Goal: Information Seeking & Learning: Check status

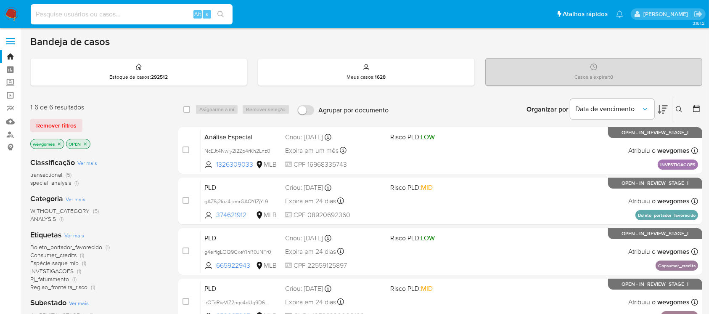
click at [88, 15] on input at bounding box center [132, 14] width 202 height 11
paste input "2433564781"
type input "2433564781"
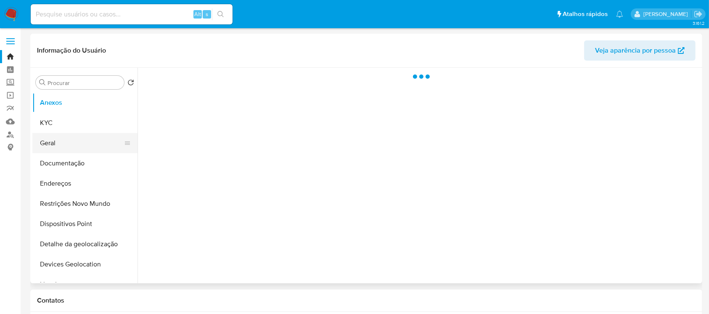
click at [56, 147] on button "Geral" at bounding box center [81, 143] width 98 height 20
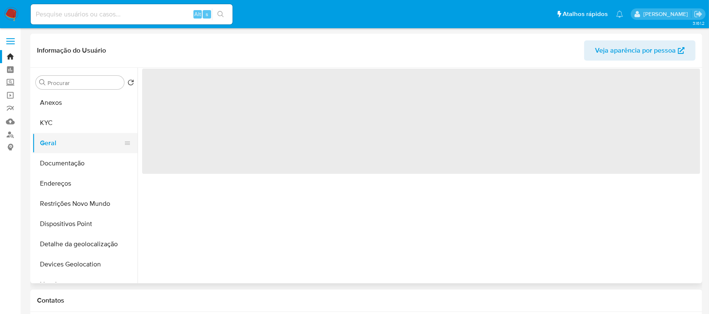
select select "10"
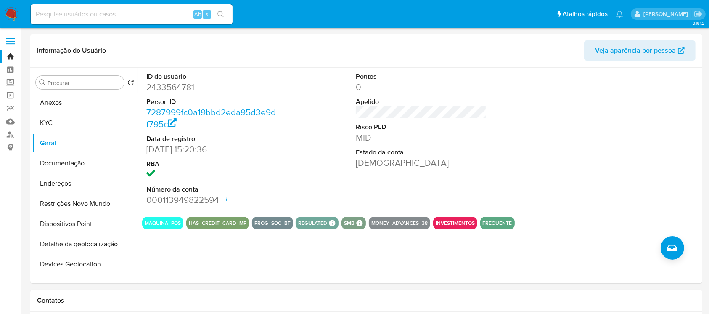
click at [7, 12] on img at bounding box center [11, 14] width 14 height 14
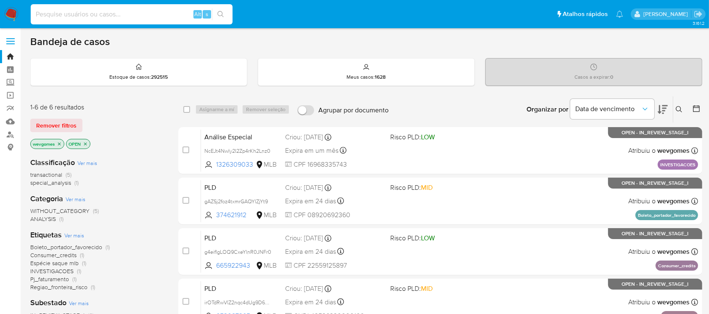
click at [111, 13] on input at bounding box center [132, 14] width 202 height 11
paste input "2208326257"
type input "2208326257"
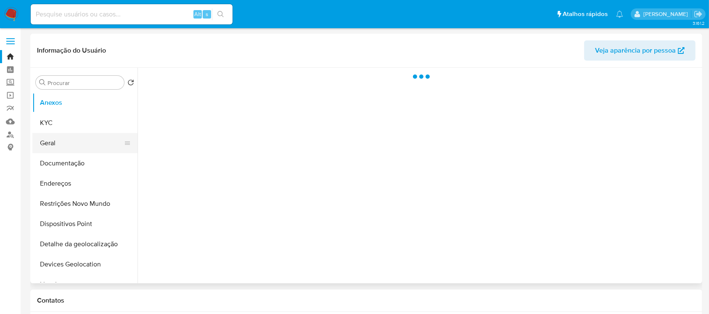
click at [58, 146] on button "Geral" at bounding box center [81, 143] width 98 height 20
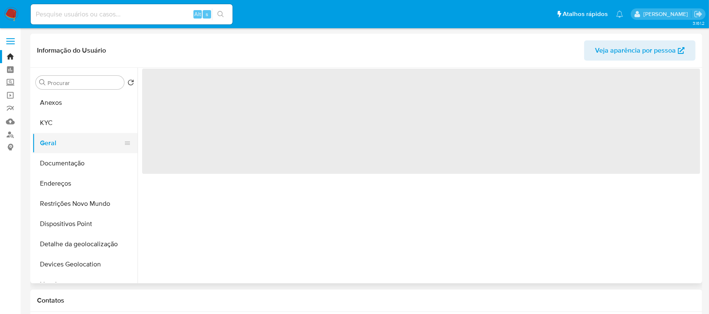
select select "10"
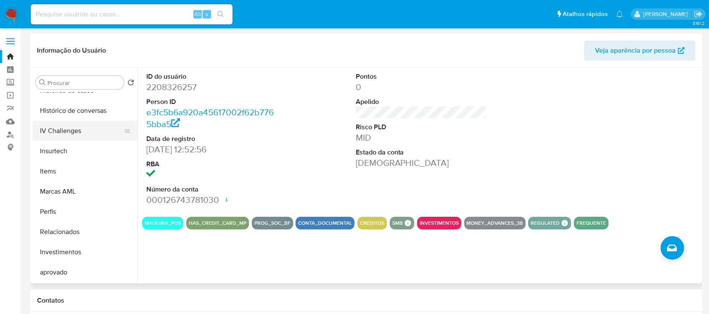
scroll to position [374, 0]
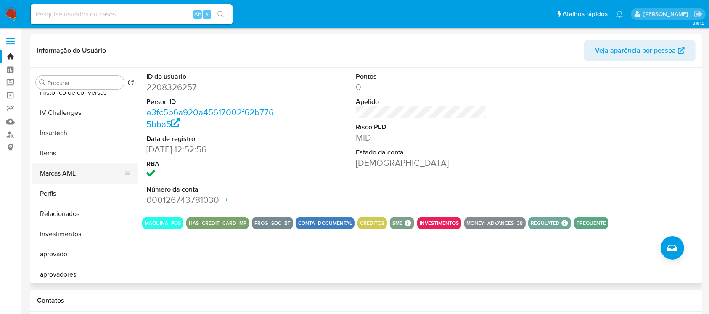
click at [57, 171] on button "Marcas AML" at bounding box center [81, 173] width 98 height 20
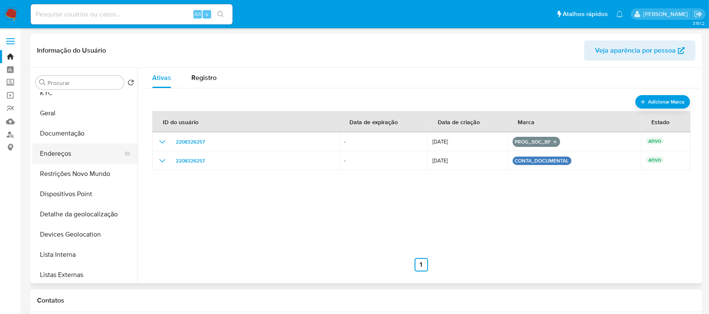
scroll to position [0, 0]
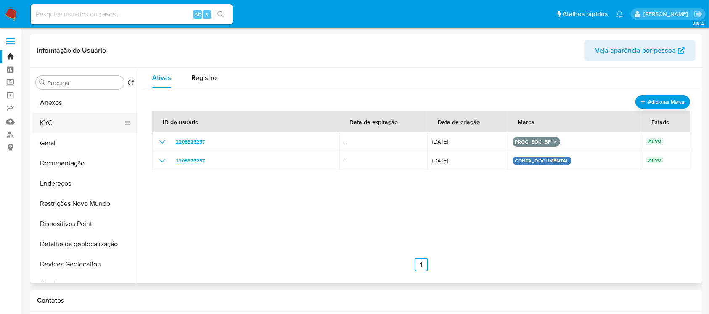
click at [50, 123] on button "KYC" at bounding box center [81, 123] width 98 height 20
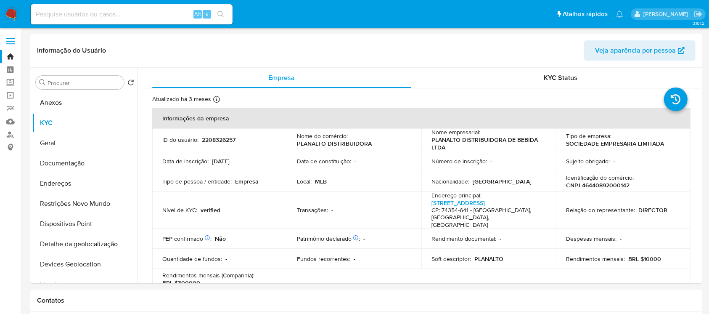
click at [64, 12] on input at bounding box center [132, 14] width 202 height 11
paste input "766416751"
type input "766416751"
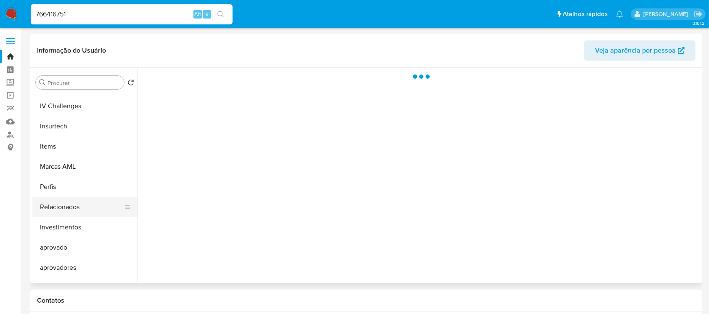
scroll to position [436, 0]
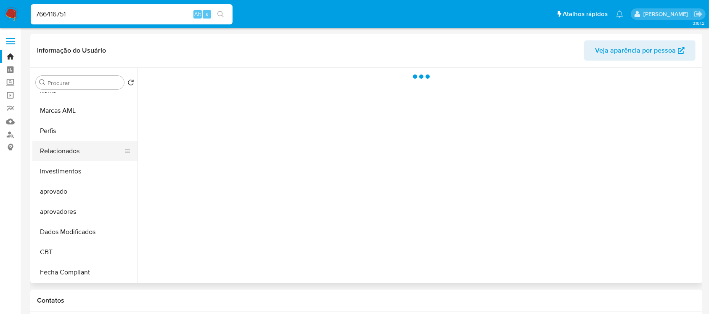
select select "10"
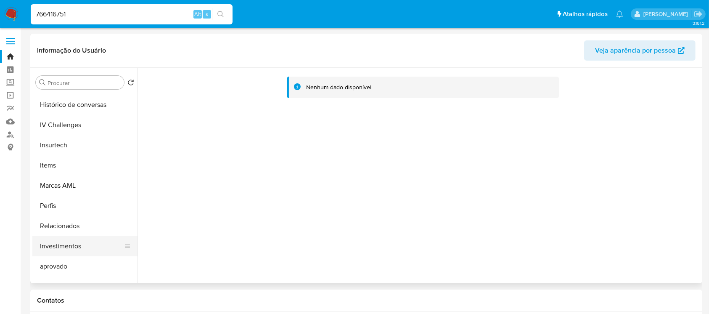
scroll to position [286, 0]
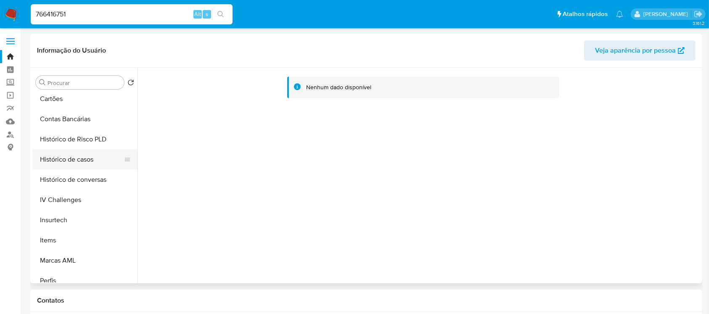
click at [52, 162] on button "Histórico de casos" at bounding box center [81, 159] width 98 height 20
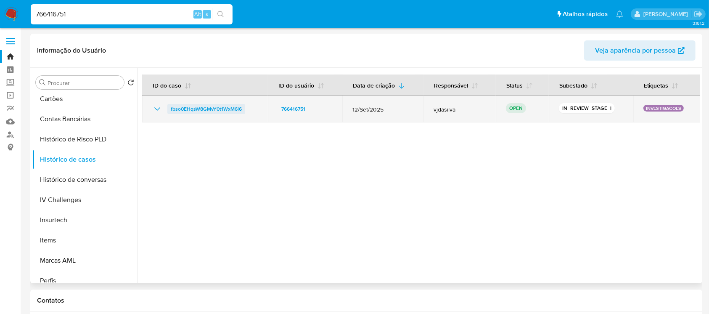
click at [199, 111] on span "fbso0EHqsW8GMvY0t1WxM6i6" at bounding box center [206, 109] width 71 height 10
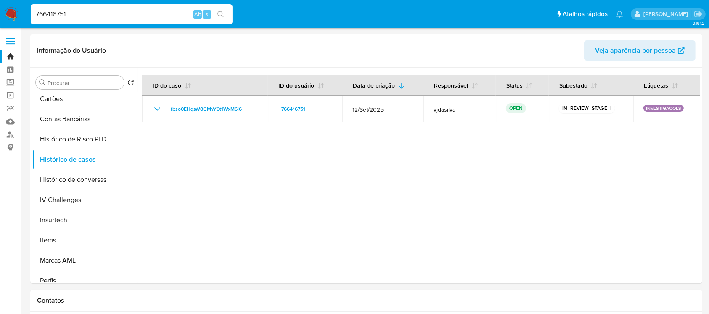
click at [11, 18] on img at bounding box center [11, 14] width 14 height 14
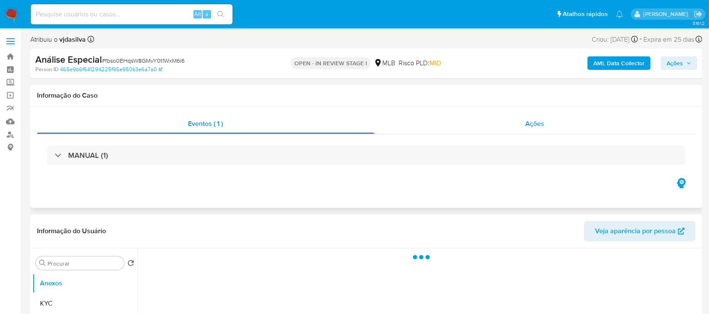
select select "10"
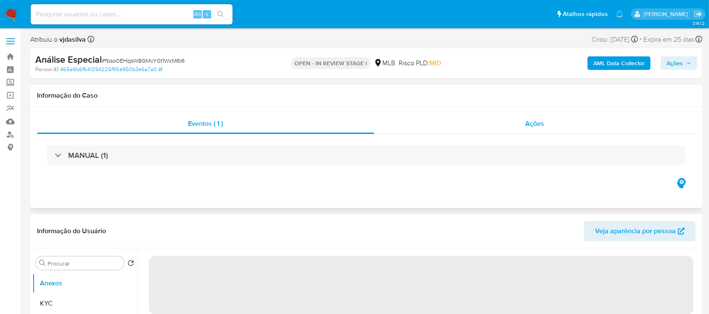
click at [436, 125] on div "Ações" at bounding box center [534, 124] width 321 height 20
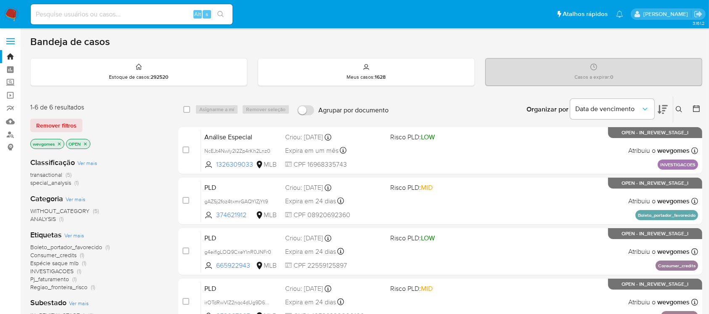
click at [6, 14] on img at bounding box center [11, 14] width 14 height 14
click at [11, 11] on img at bounding box center [11, 14] width 14 height 14
